Goal: Check status: Check status

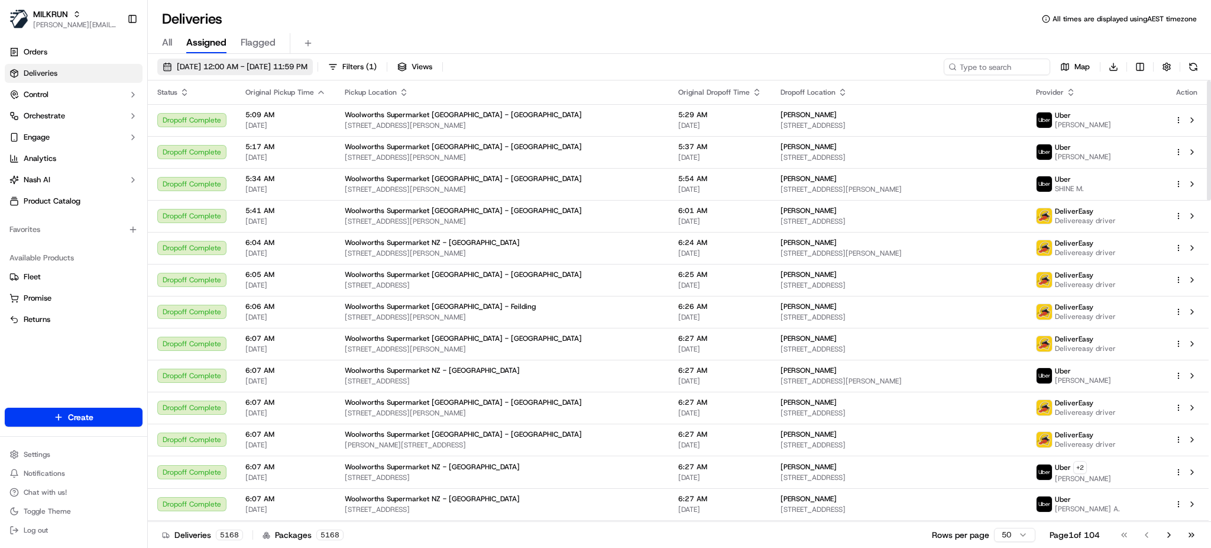
click at [308, 66] on span "[DATE] 12:00 AM - [DATE] 11:59 PM" at bounding box center [242, 67] width 131 height 11
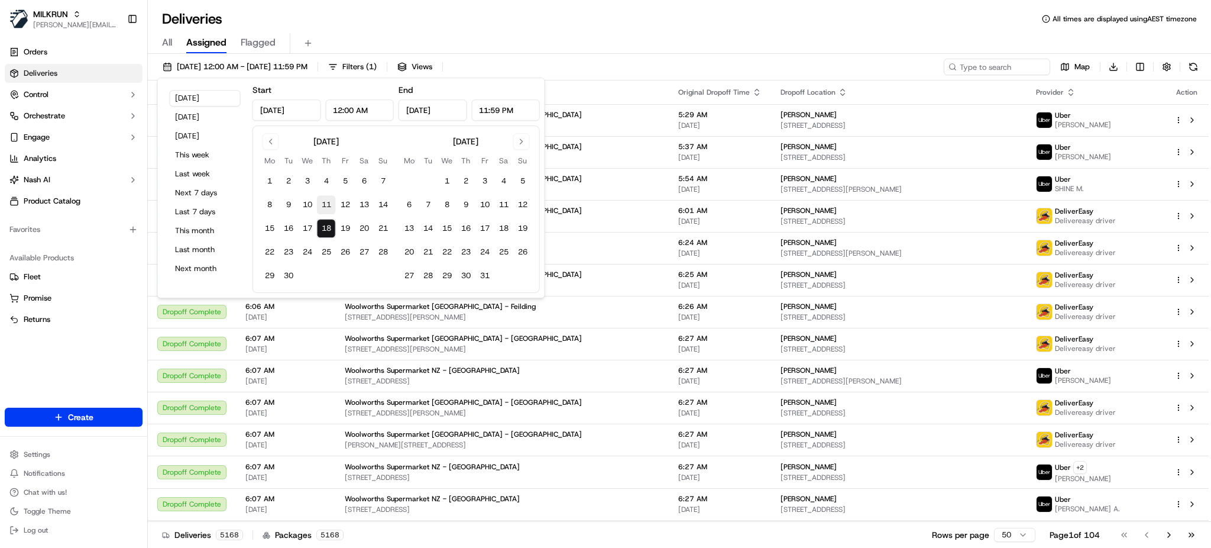
click at [326, 200] on button "11" at bounding box center [326, 204] width 19 height 19
type input "[DATE]"
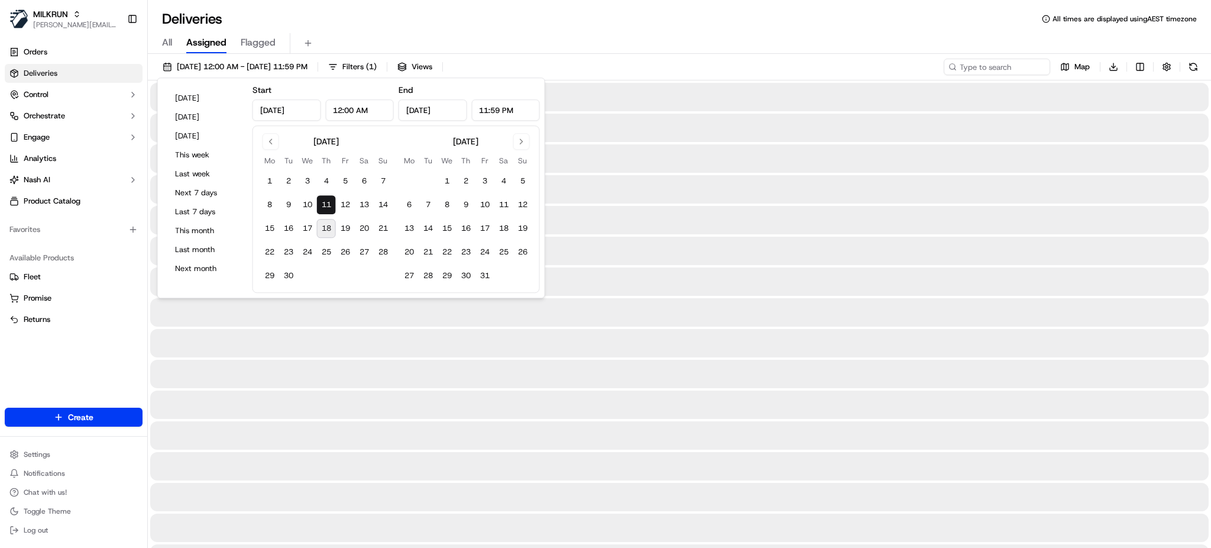
click at [326, 200] on button "11" at bounding box center [326, 204] width 19 height 19
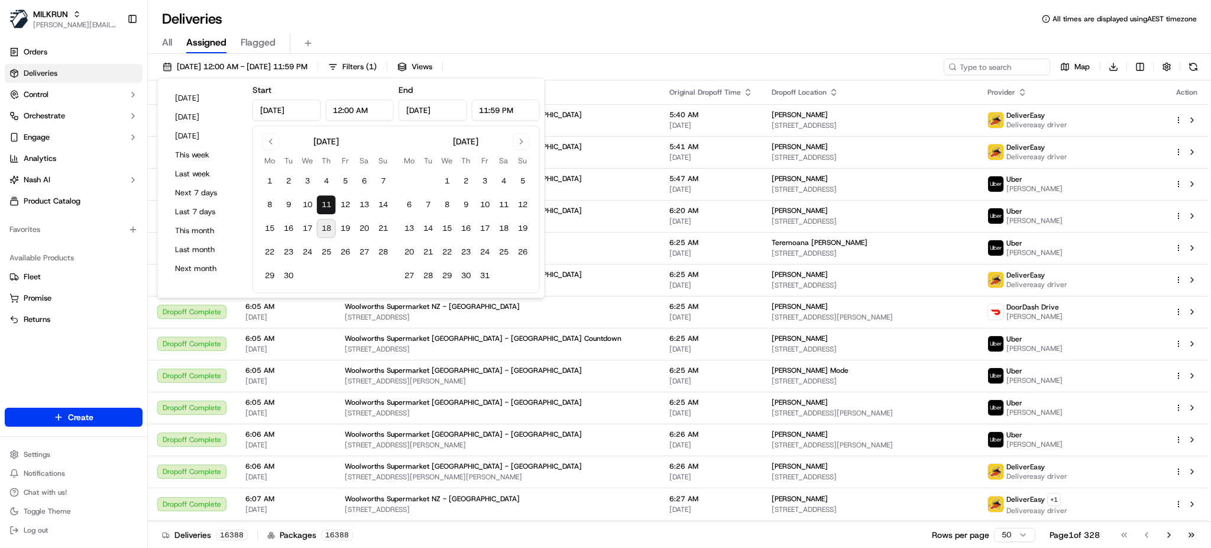
click at [620, 33] on div "All Assigned Flagged" at bounding box center [679, 43] width 1063 height 21
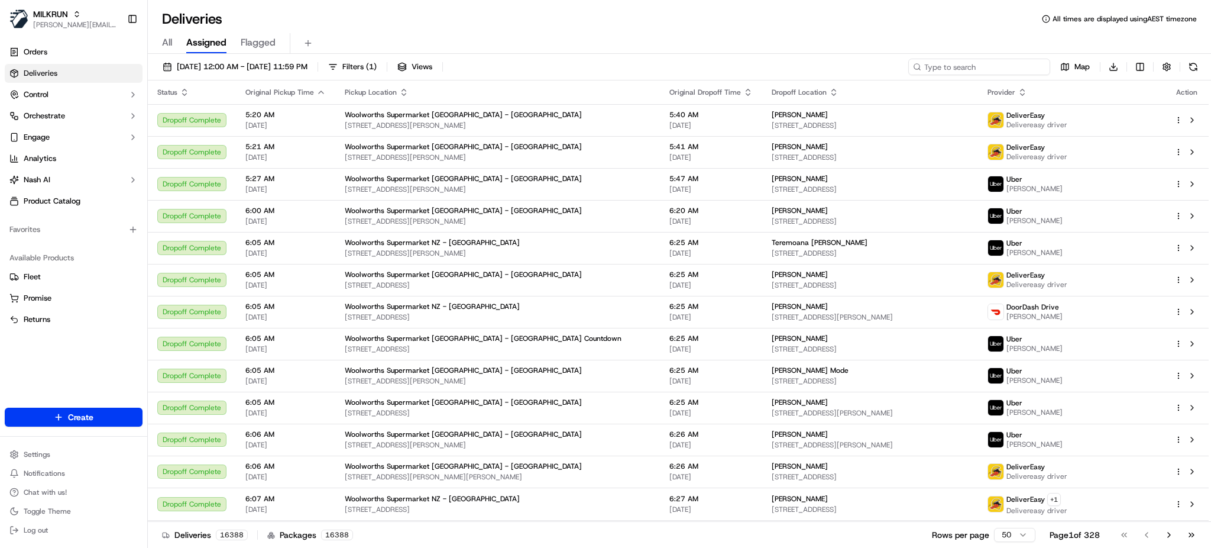
click at [972, 63] on input at bounding box center [979, 67] width 142 height 17
paste input "[PERSON_NAME]"
type input "[PERSON_NAME]"
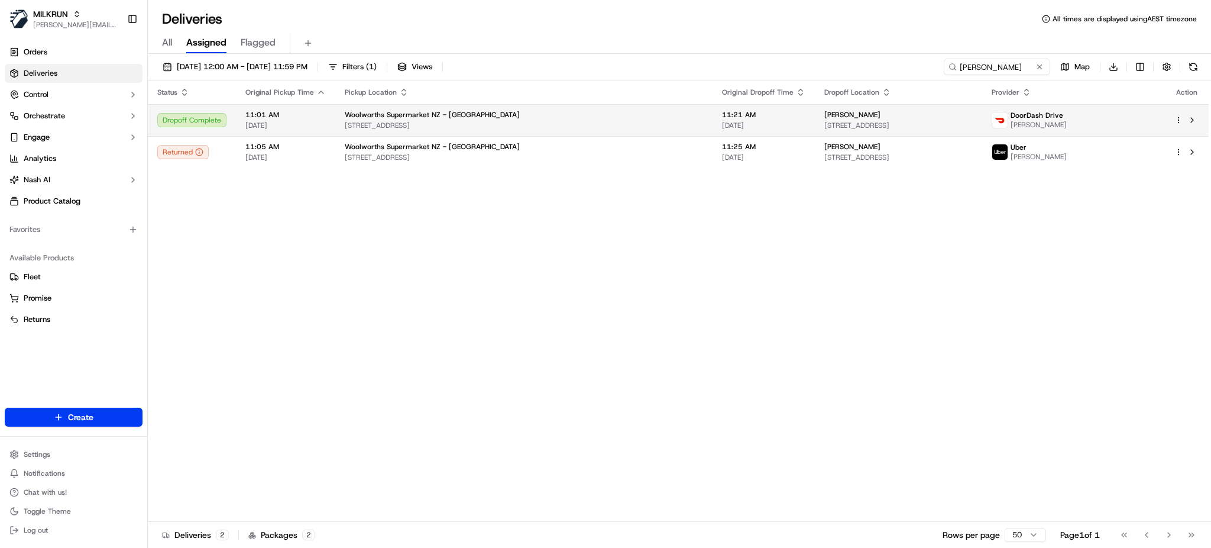
click at [722, 113] on span "11:21 AM" at bounding box center [763, 114] width 83 height 9
click at [571, 121] on span "[STREET_ADDRESS]" at bounding box center [524, 125] width 358 height 9
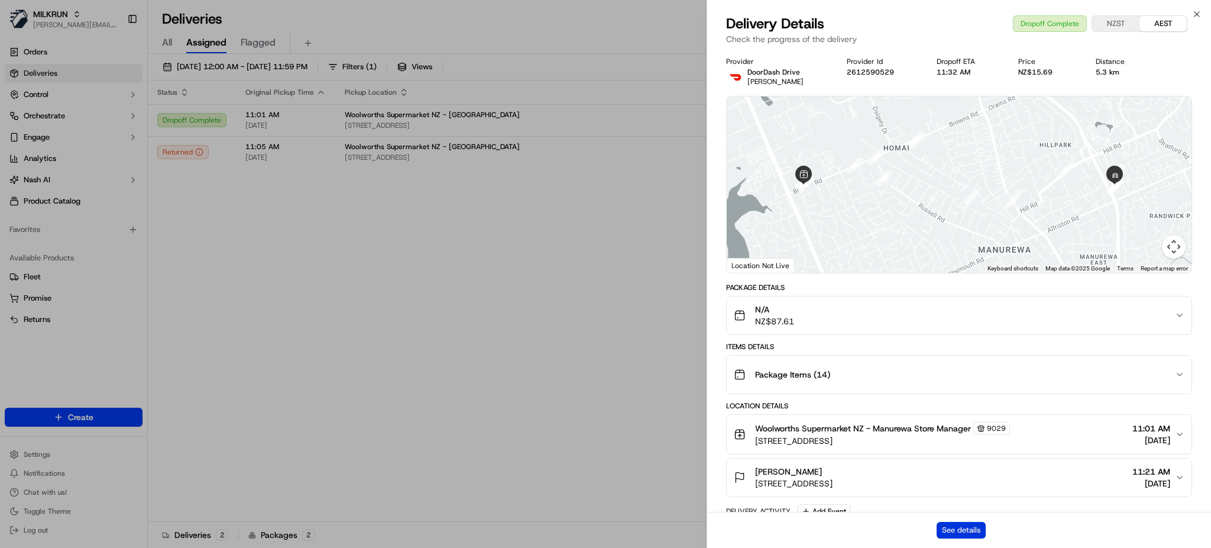
click at [959, 538] on button "See details" at bounding box center [961, 530] width 49 height 17
